Goal: Information Seeking & Learning: Learn about a topic

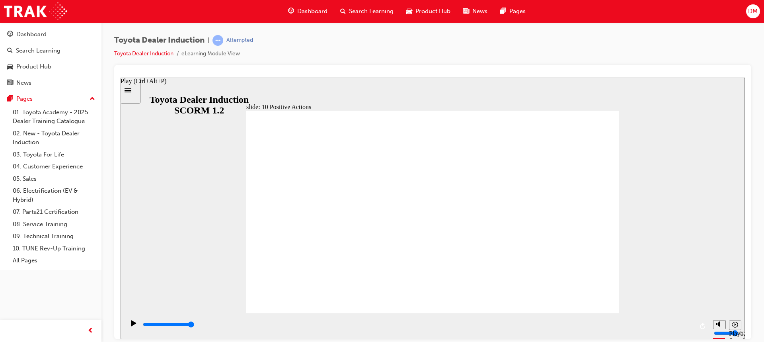
click at [131, 323] on icon "Play (Ctrl+Alt+P)" at bounding box center [134, 323] width 6 height 6
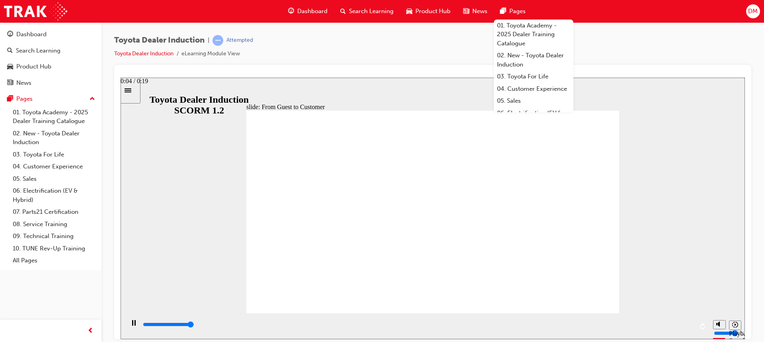
type input "10700"
